Goal: Information Seeking & Learning: Learn about a topic

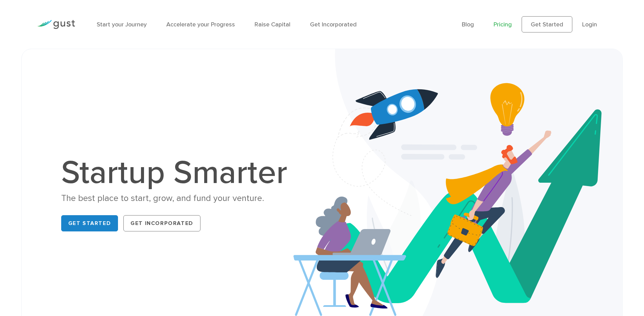
click at [508, 23] on link "Pricing" at bounding box center [503, 24] width 18 height 7
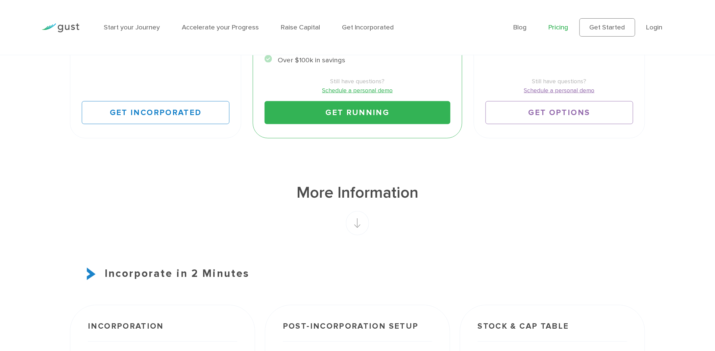
scroll to position [224, 0]
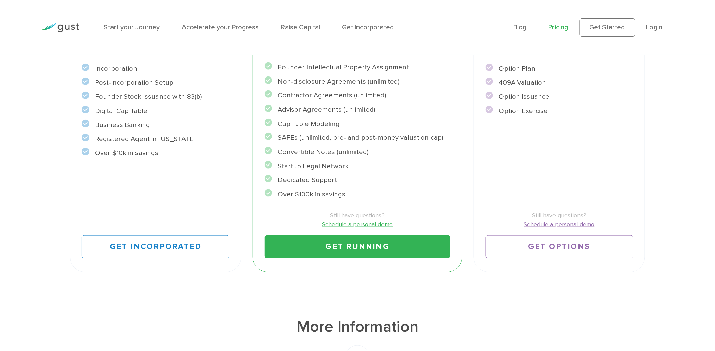
click at [644, 144] on div "Raise Includes START and ACCELERATE Everything you need to issue options. $3500…" at bounding box center [559, 107] width 183 height 341
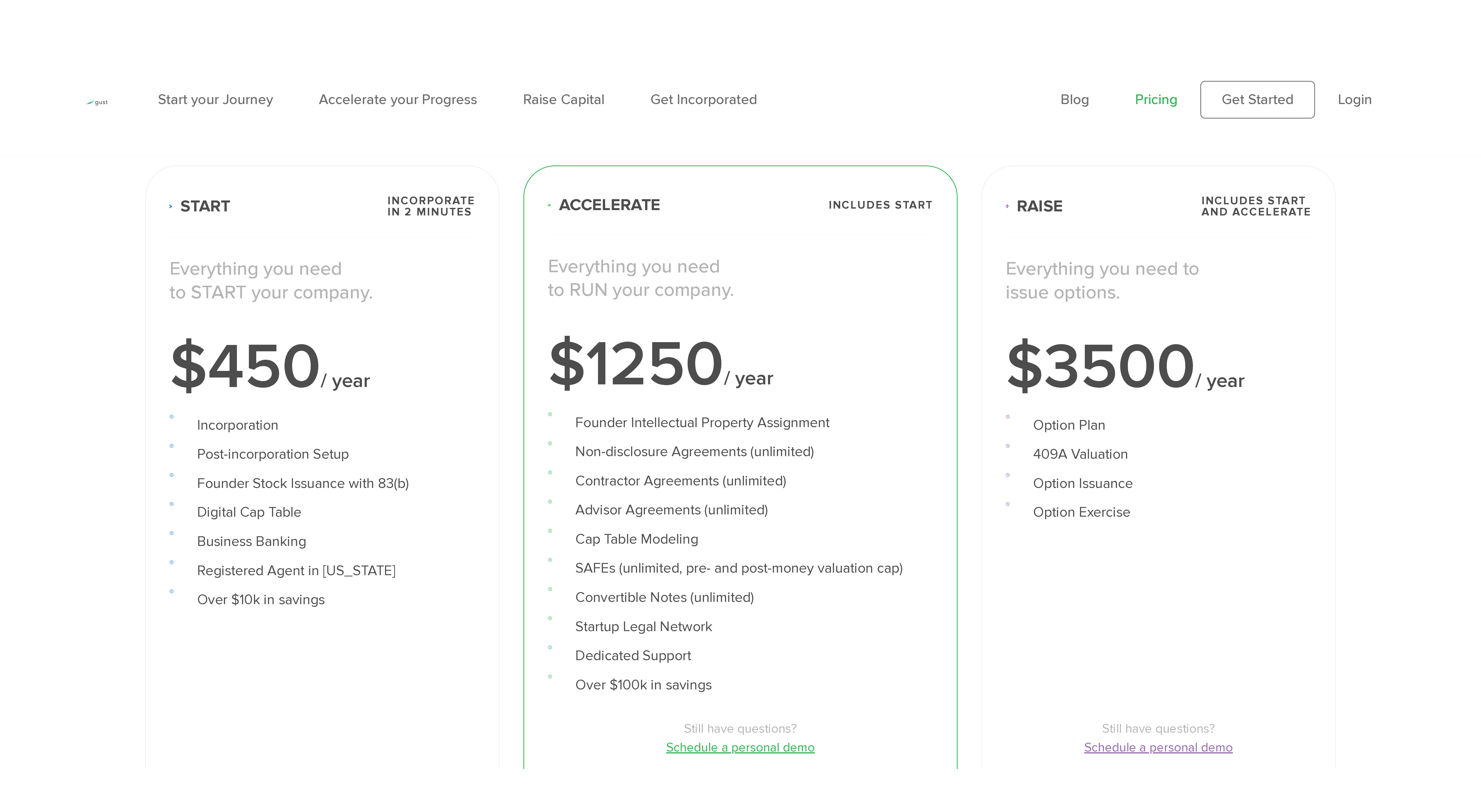
scroll to position [269, 0]
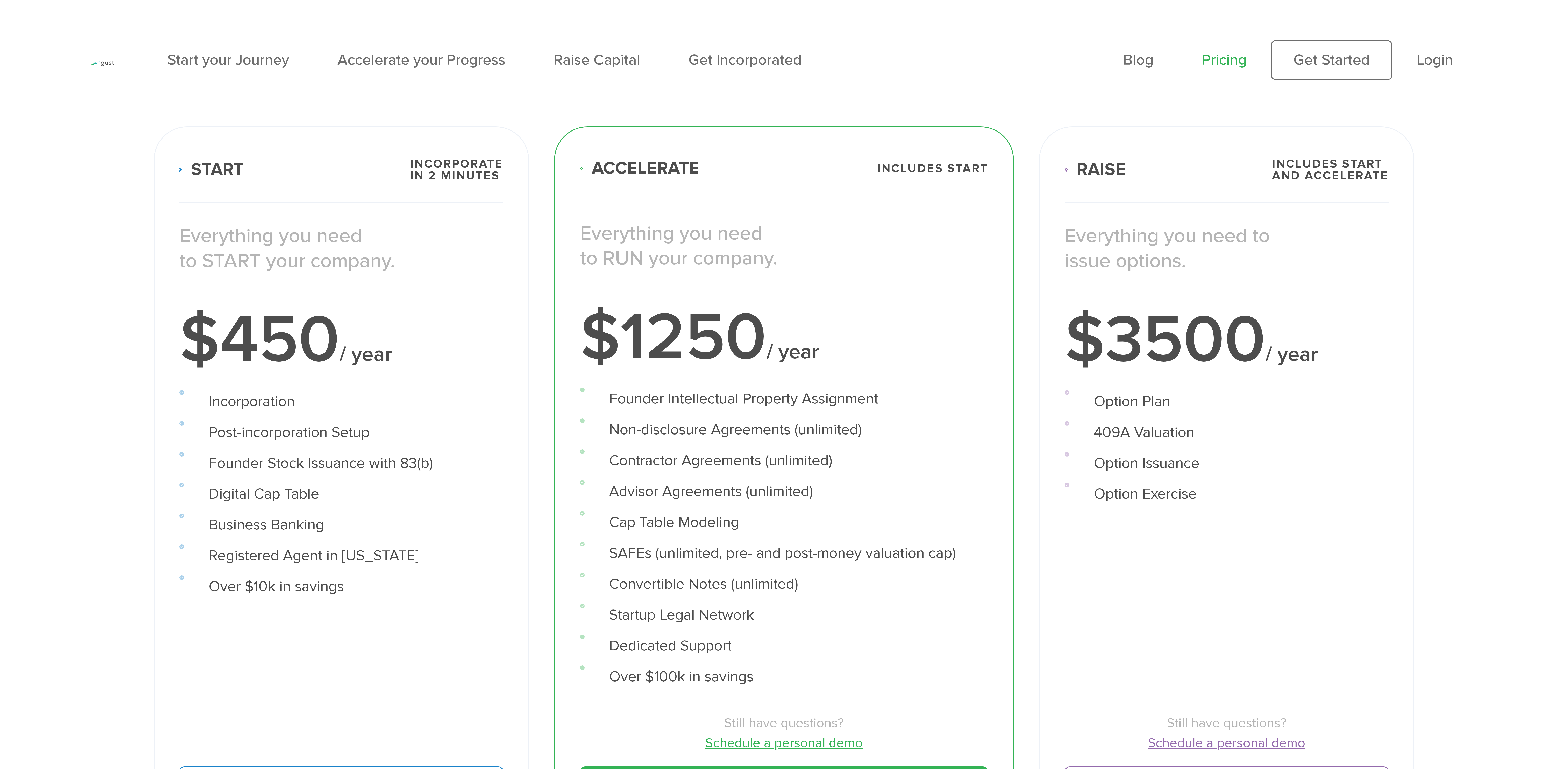
click at [392, 192] on div "Start Incorporate in 2 Minutes Everything you need to START your company. $450 …" at bounding box center [341, 487] width 401 height 746
drag, startPoint x: 493, startPoint y: 259, endPoint x: 487, endPoint y: 261, distance: 6.3
click at [392, 192] on p "Everything you need to START your company." at bounding box center [341, 248] width 324 height 50
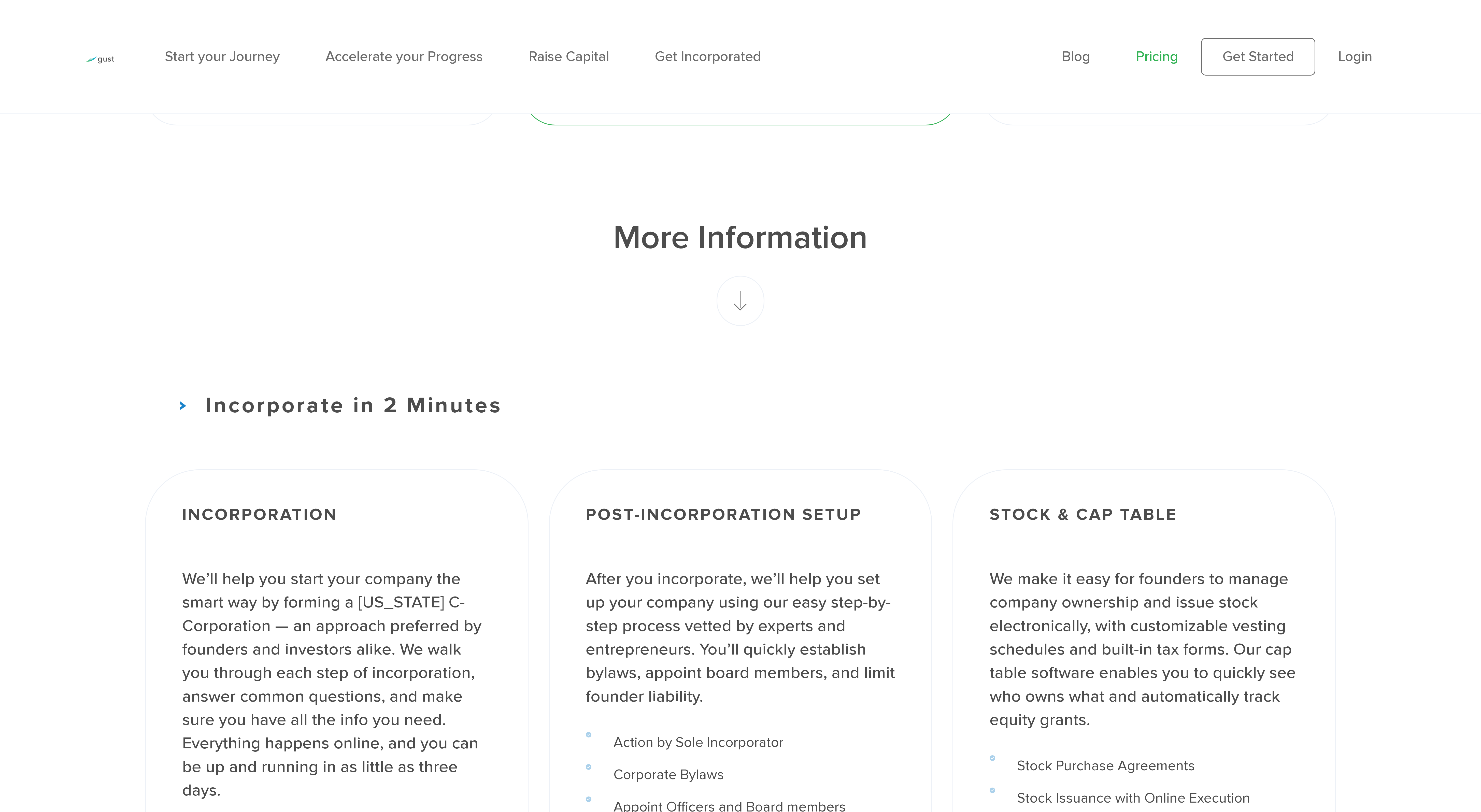
scroll to position [883, 0]
click at [485, 237] on rect at bounding box center [741, 301] width 48 height 50
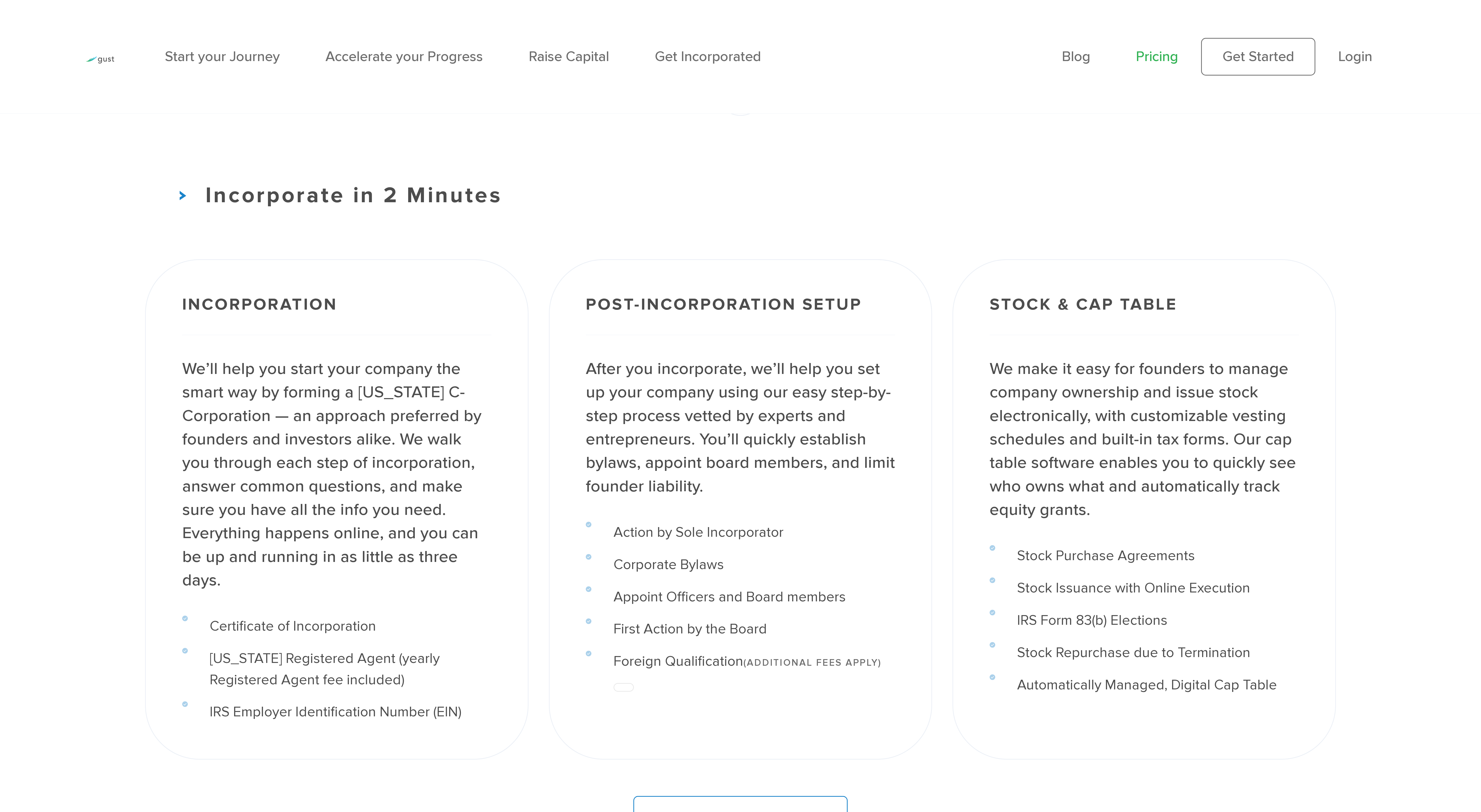
scroll to position [1097, 0]
click at [189, 208] on h3 "Incorporate in 2 Minutes" at bounding box center [741, 193] width 1191 height 33
click at [185, 197] on img at bounding box center [183, 192] width 7 height 10
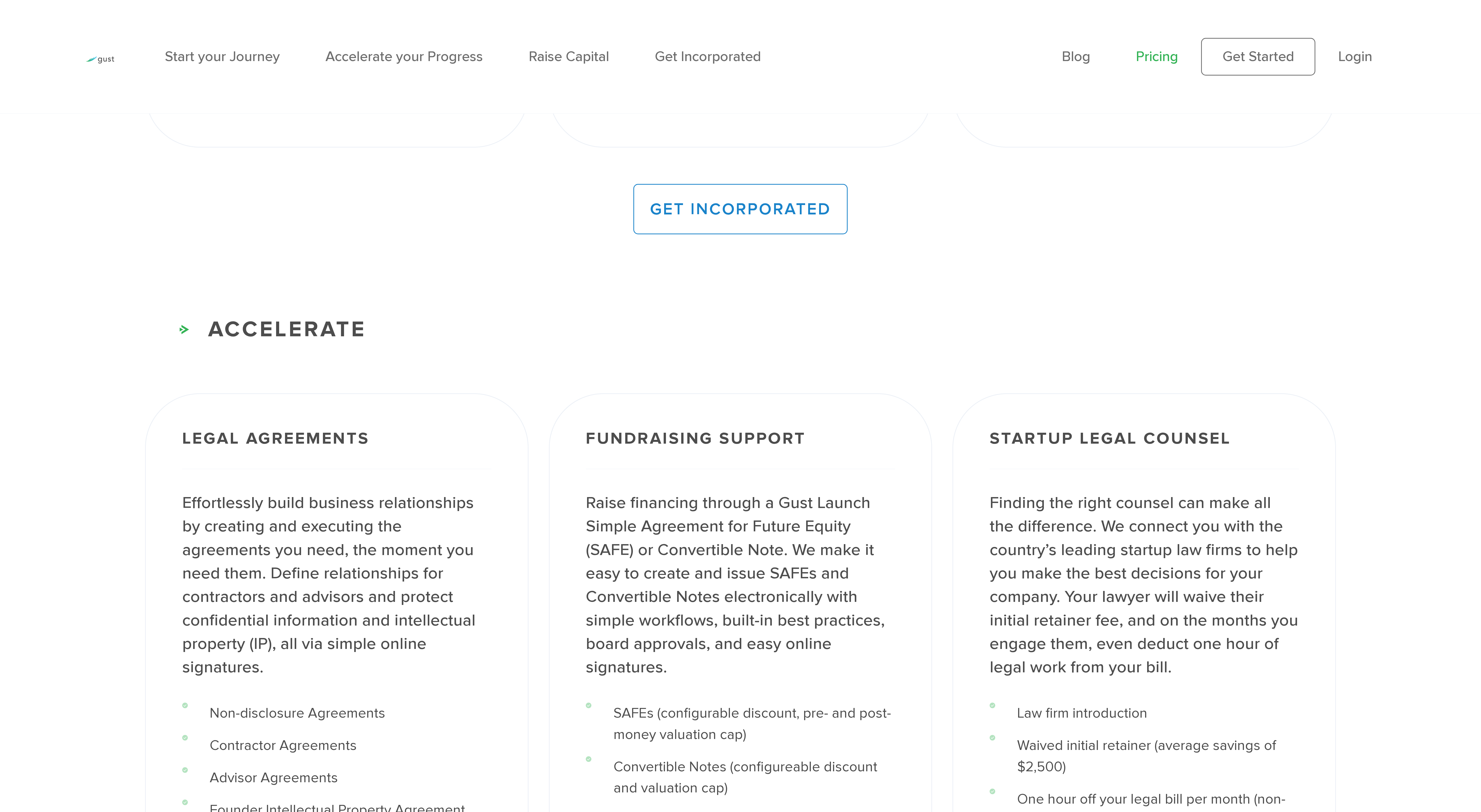
scroll to position [1702, 0]
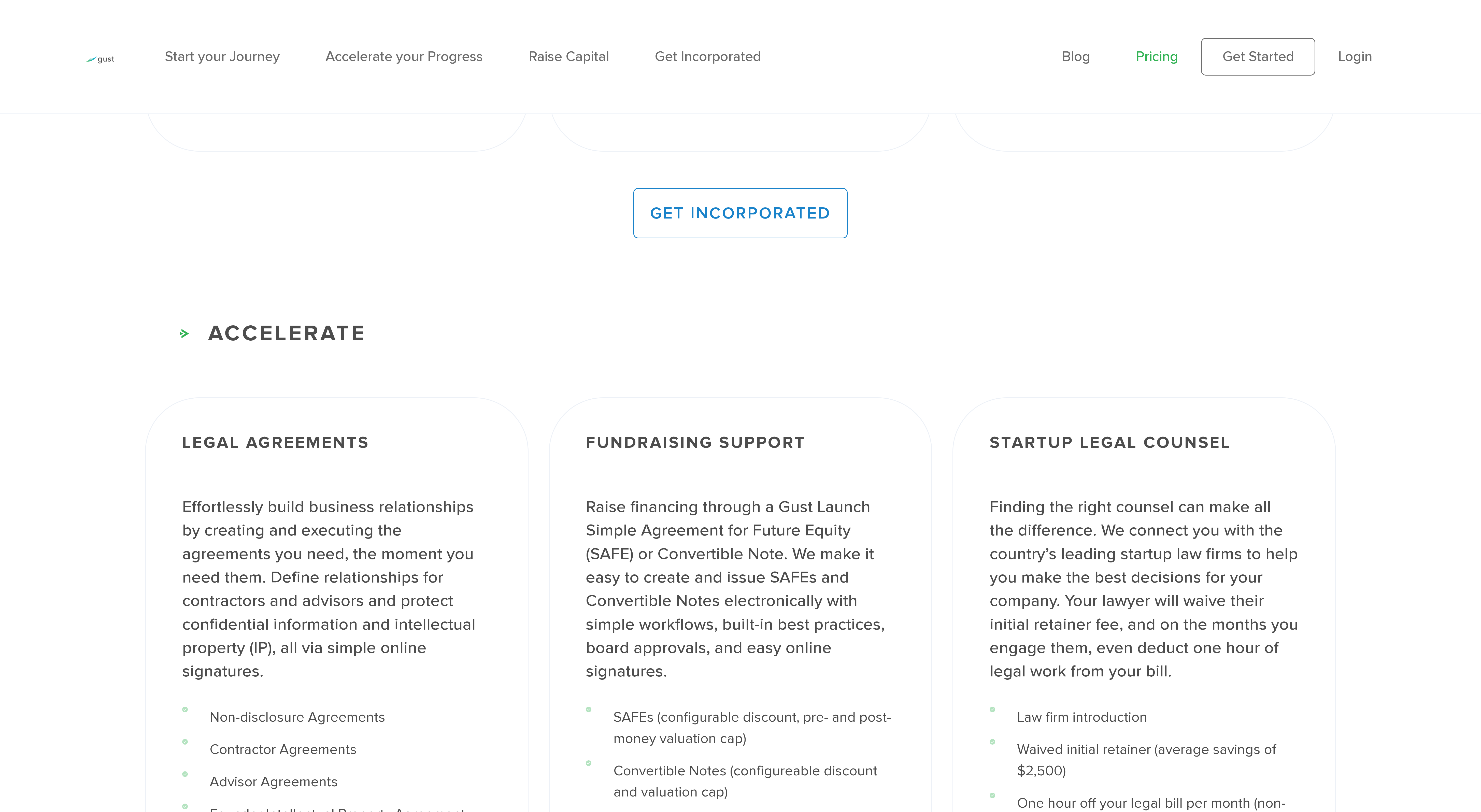
click at [185, 237] on h3 "ACCELERATE" at bounding box center [741, 333] width 1191 height 33
click at [187, 237] on img at bounding box center [184, 333] width 10 height 9
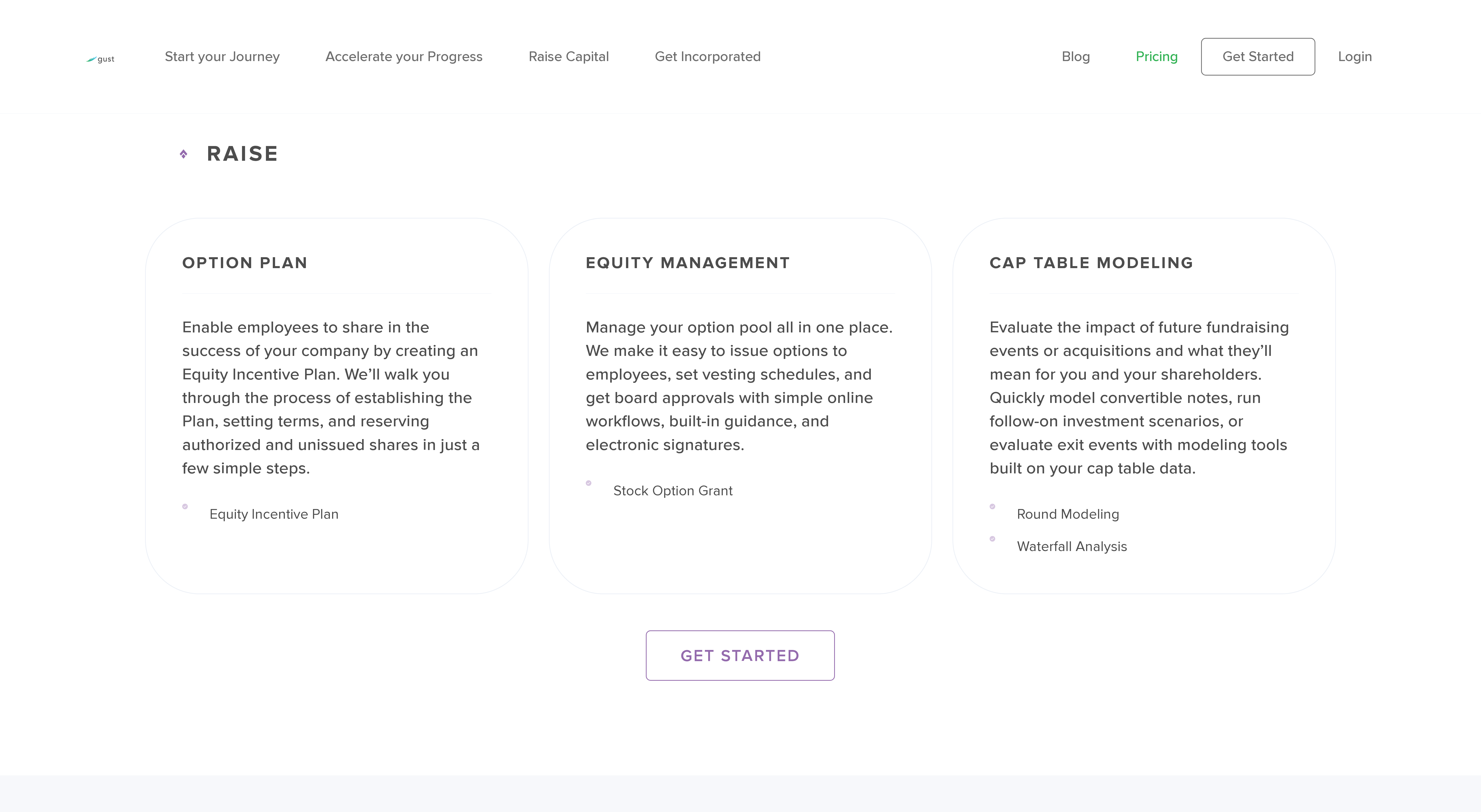
scroll to position [2602, 0]
